Goal: Task Accomplishment & Management: Use online tool/utility

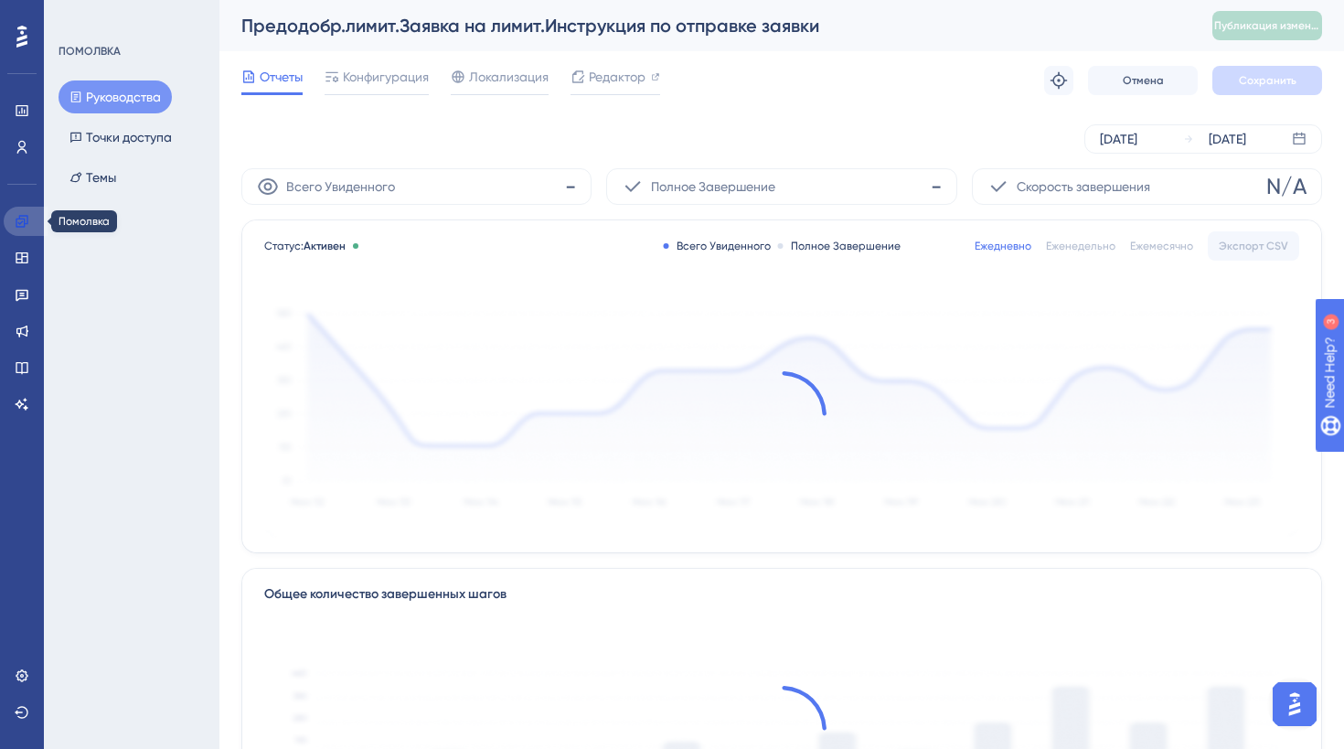
click at [22, 225] on icon at bounding box center [22, 221] width 15 height 15
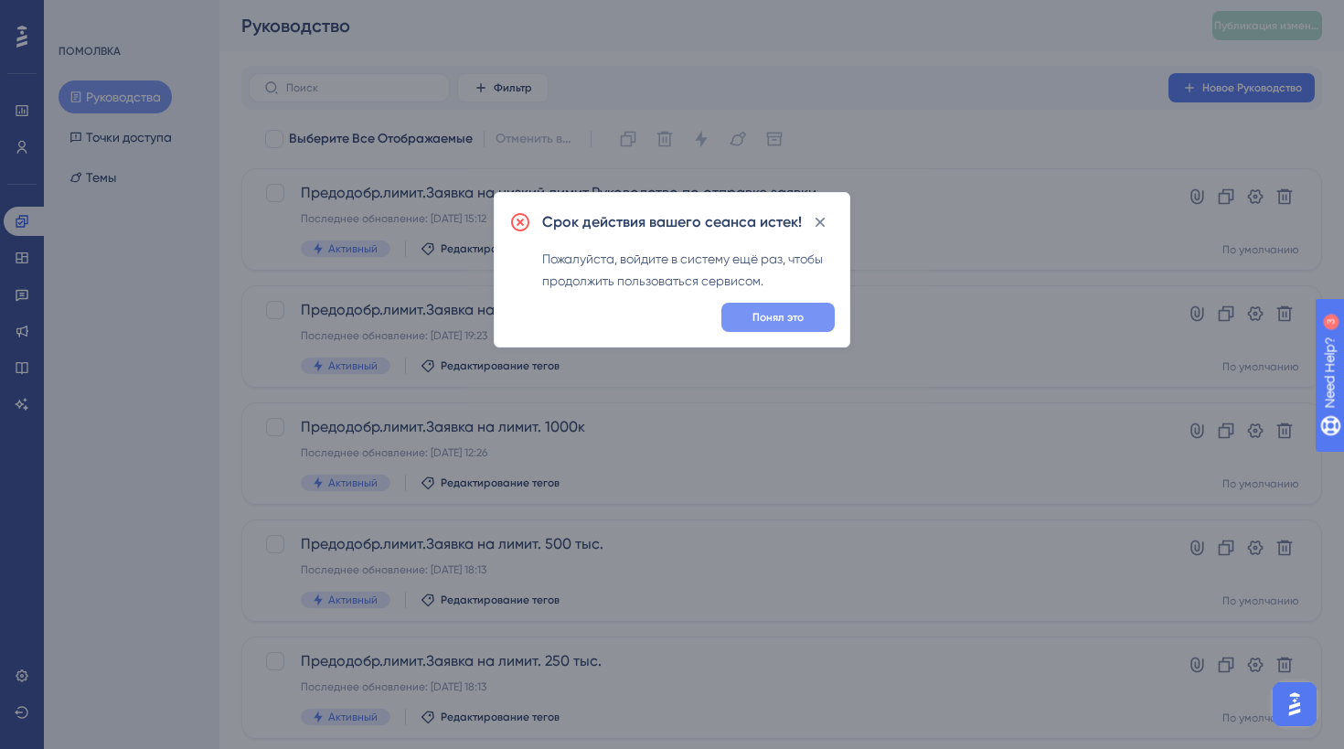
click at [752, 319] on span "Понял это" at bounding box center [777, 317] width 51 height 15
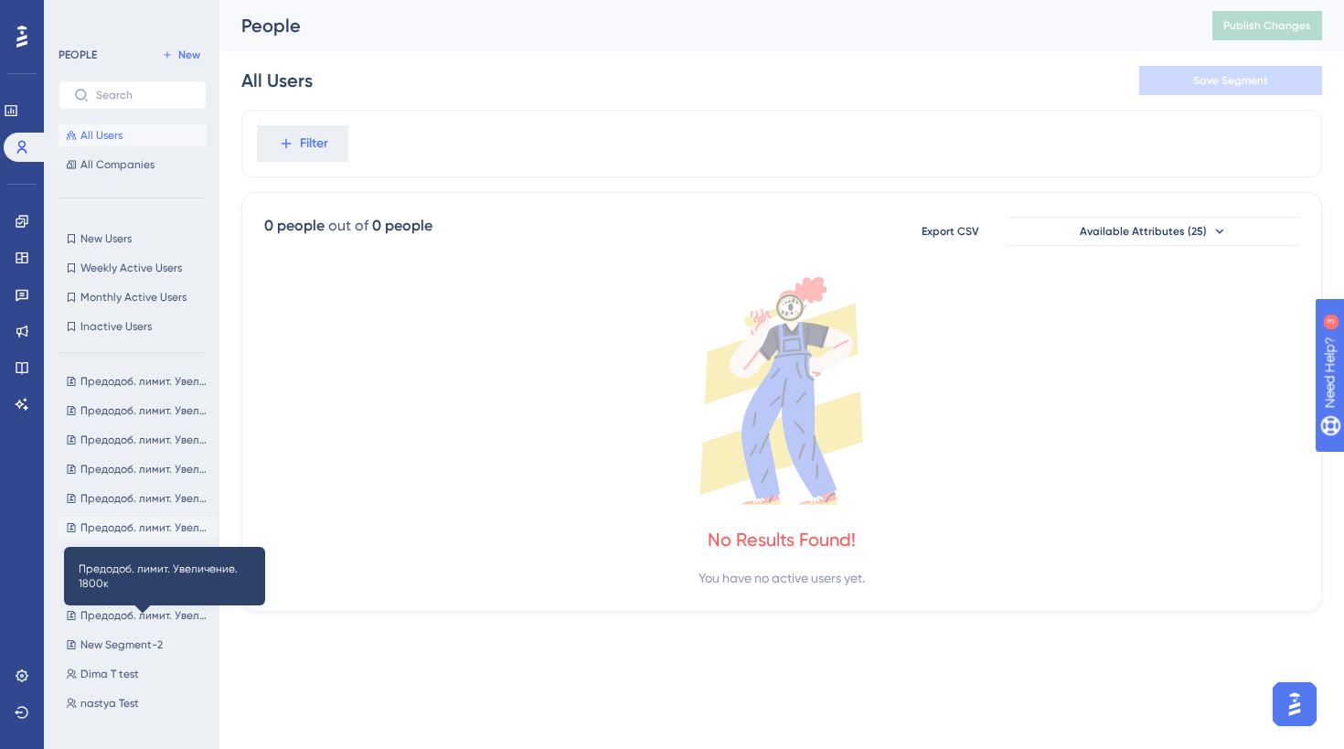
scroll to position [415, 0]
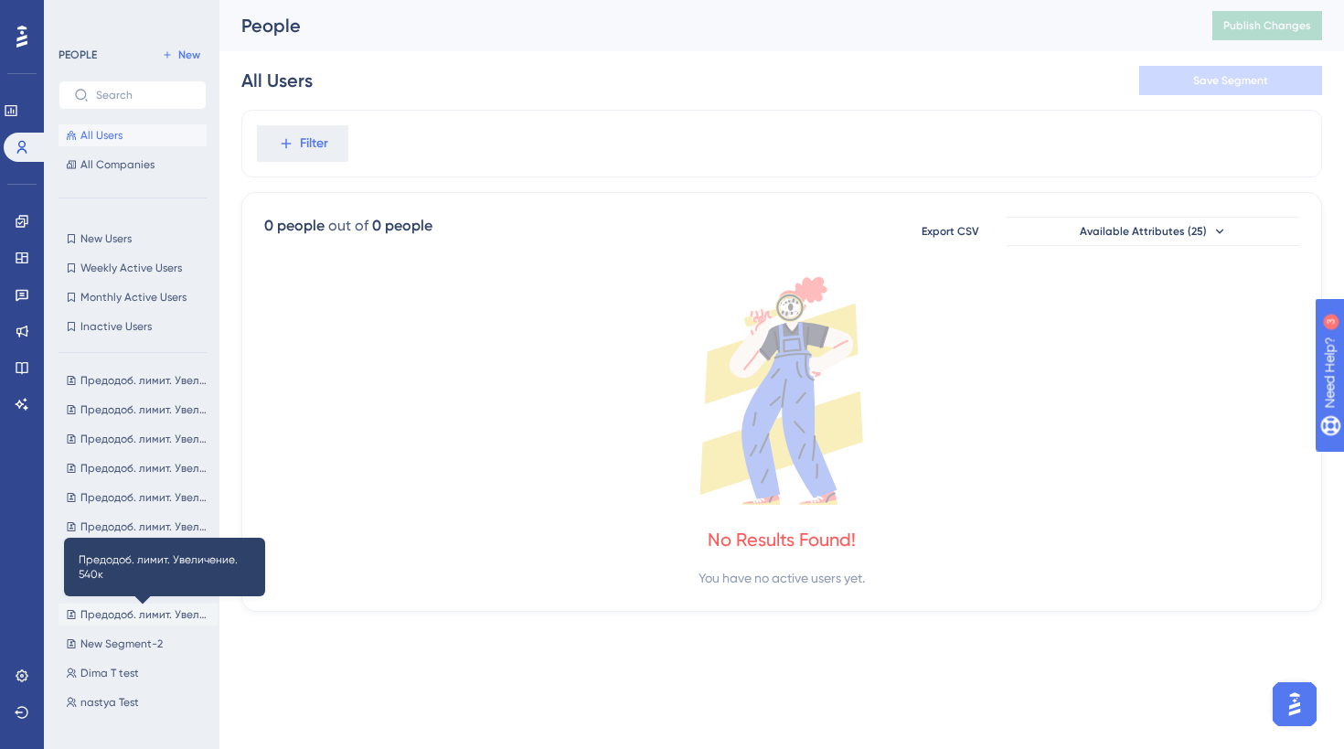
click at [157, 618] on span "Предодоб. лимит. Увеличение. 540к" at bounding box center [145, 614] width 130 height 15
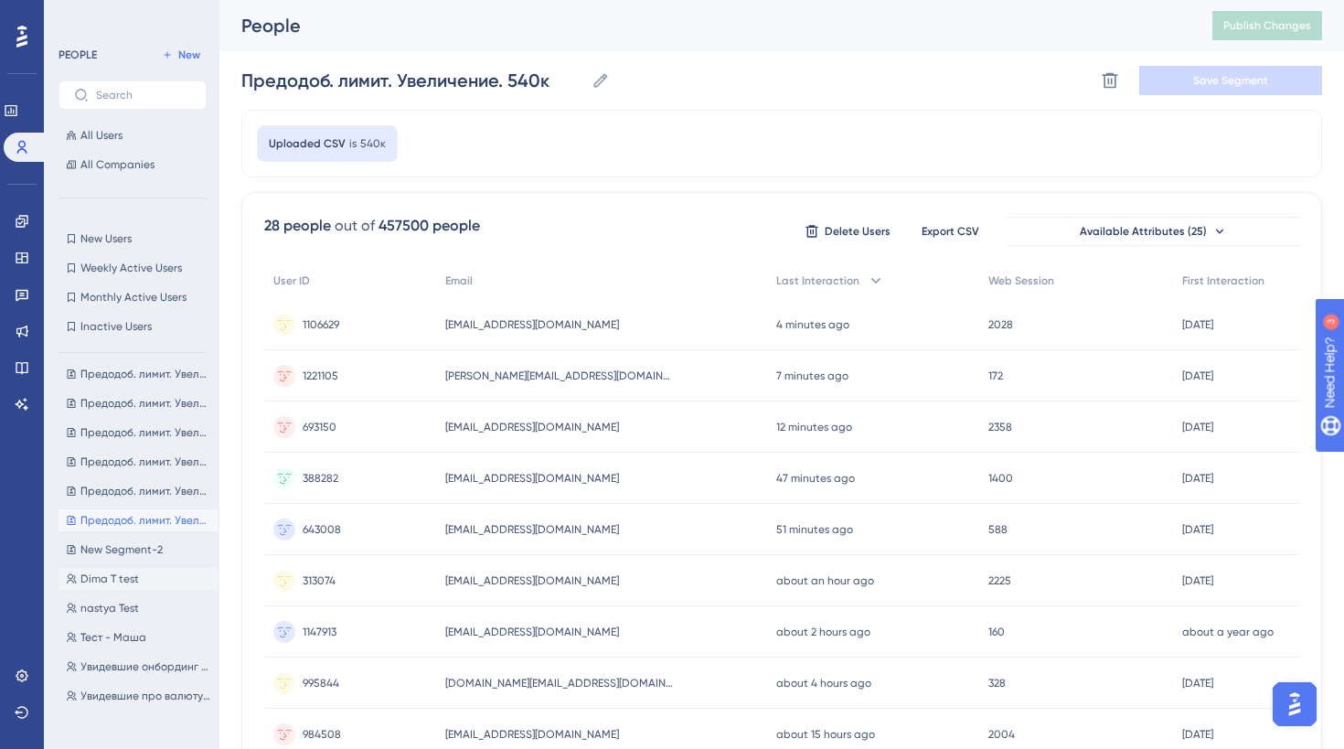
scroll to position [497, 0]
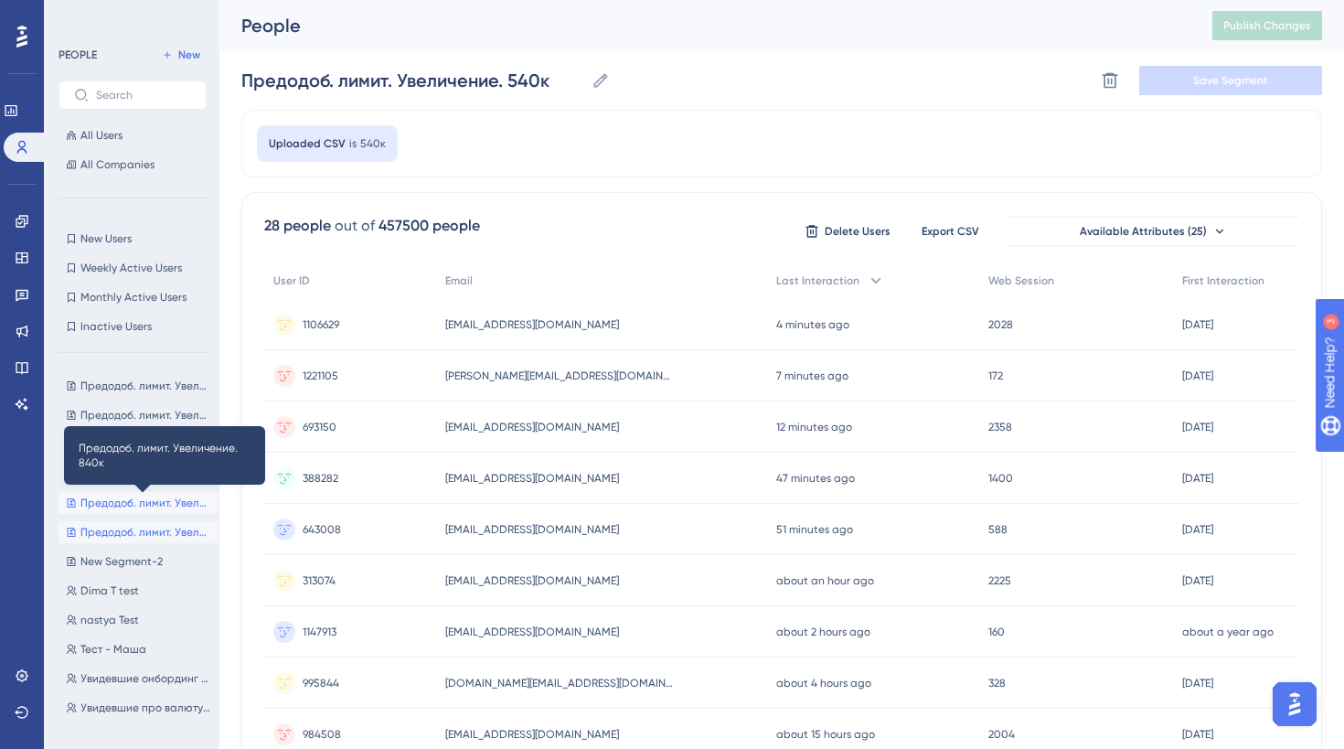
click at [159, 503] on span "Предодоб. лимит. Увеличение. 840к" at bounding box center [145, 502] width 130 height 15
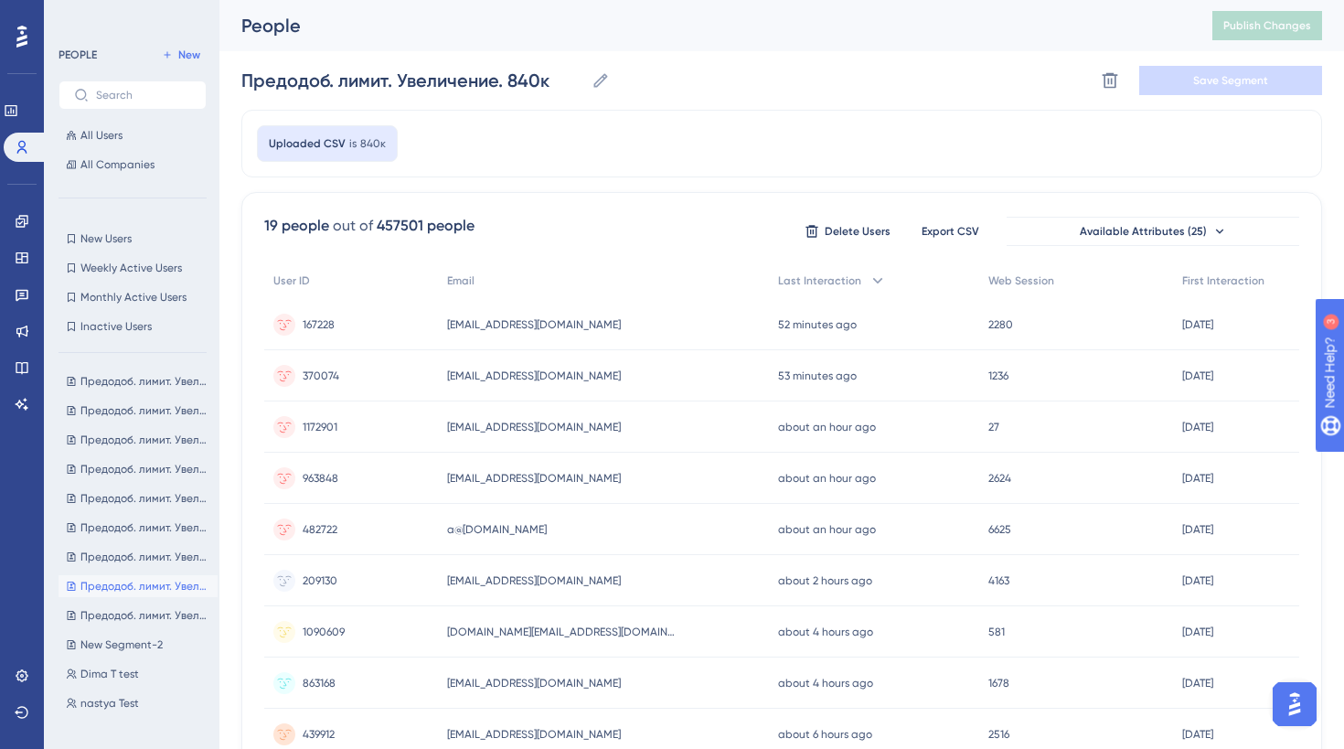
scroll to position [390, 0]
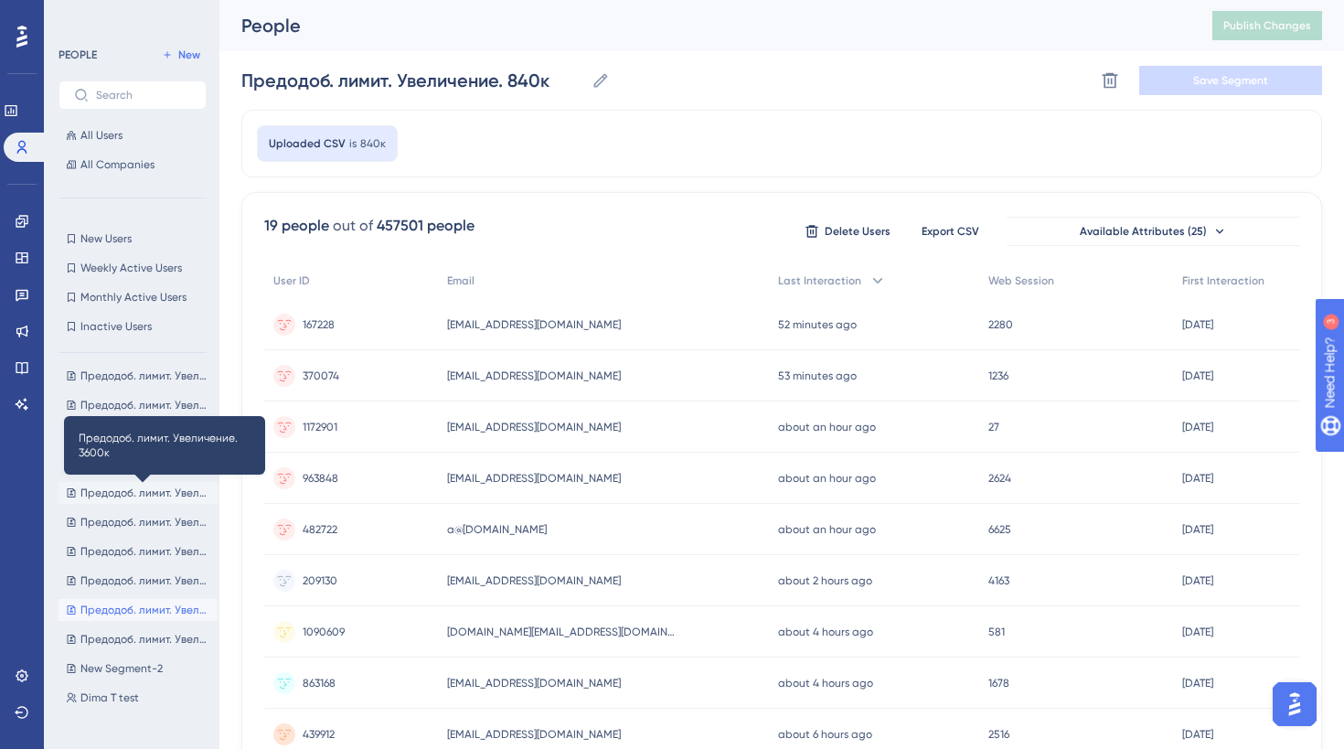
click at [196, 488] on span "Предодоб. лимит. Увеличение. 3600к" at bounding box center [145, 492] width 130 height 15
type input "Предодоб. лимит. Увеличение. 3600к"
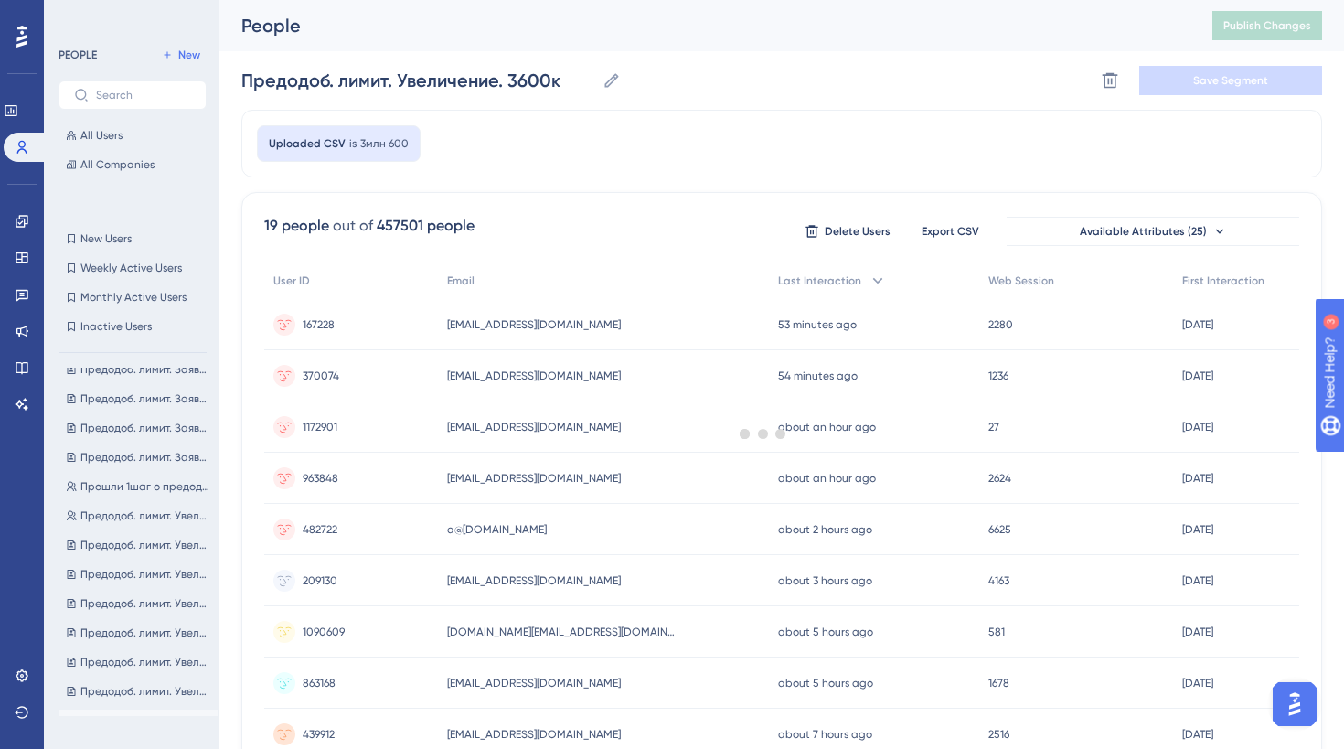
scroll to position [0, 0]
